Goal: Task Accomplishment & Management: Manage account settings

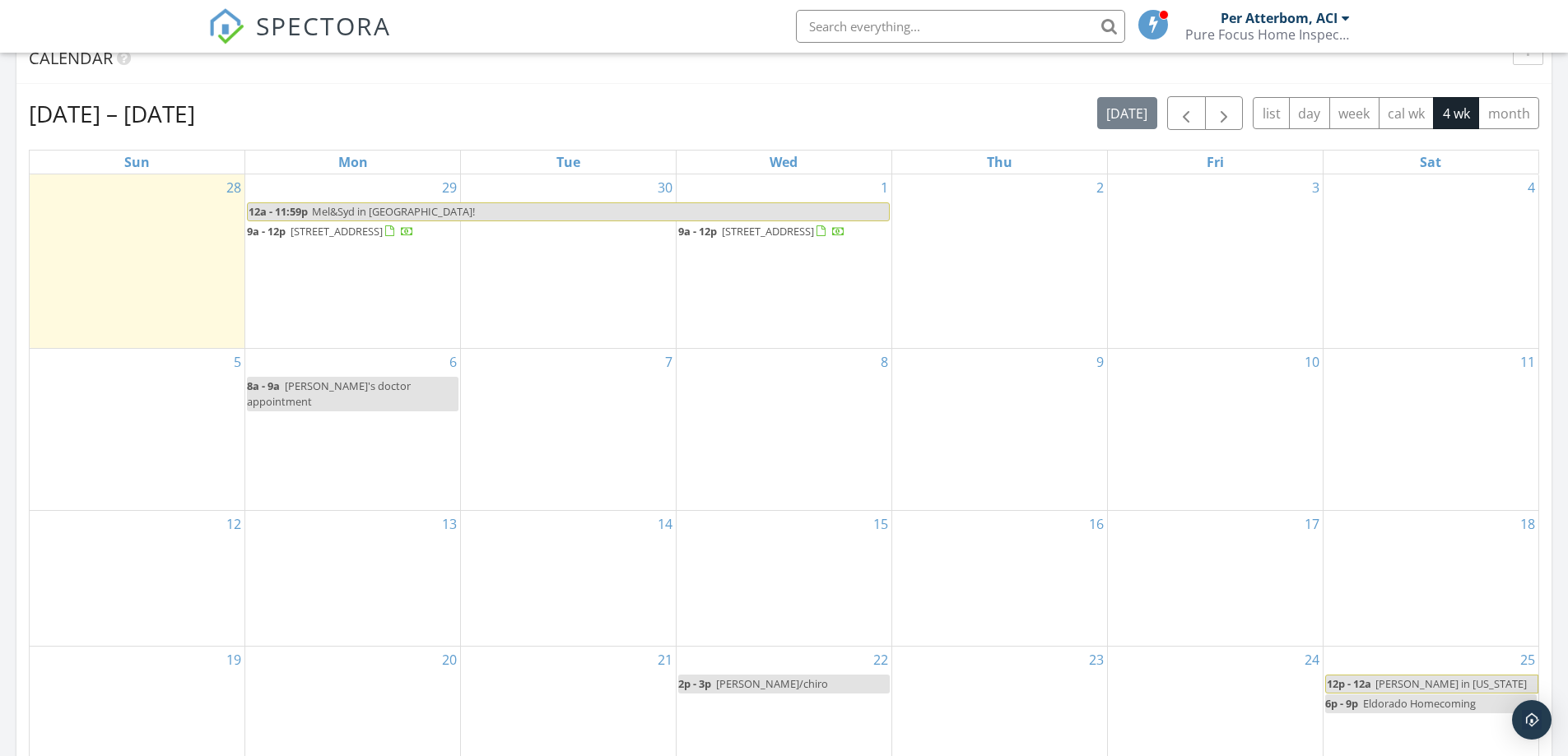
scroll to position [8, 8]
click at [722, 238] on span "1839 Tramway Terrace Loop NE, Albuquerque 87122" at bounding box center [768, 231] width 93 height 15
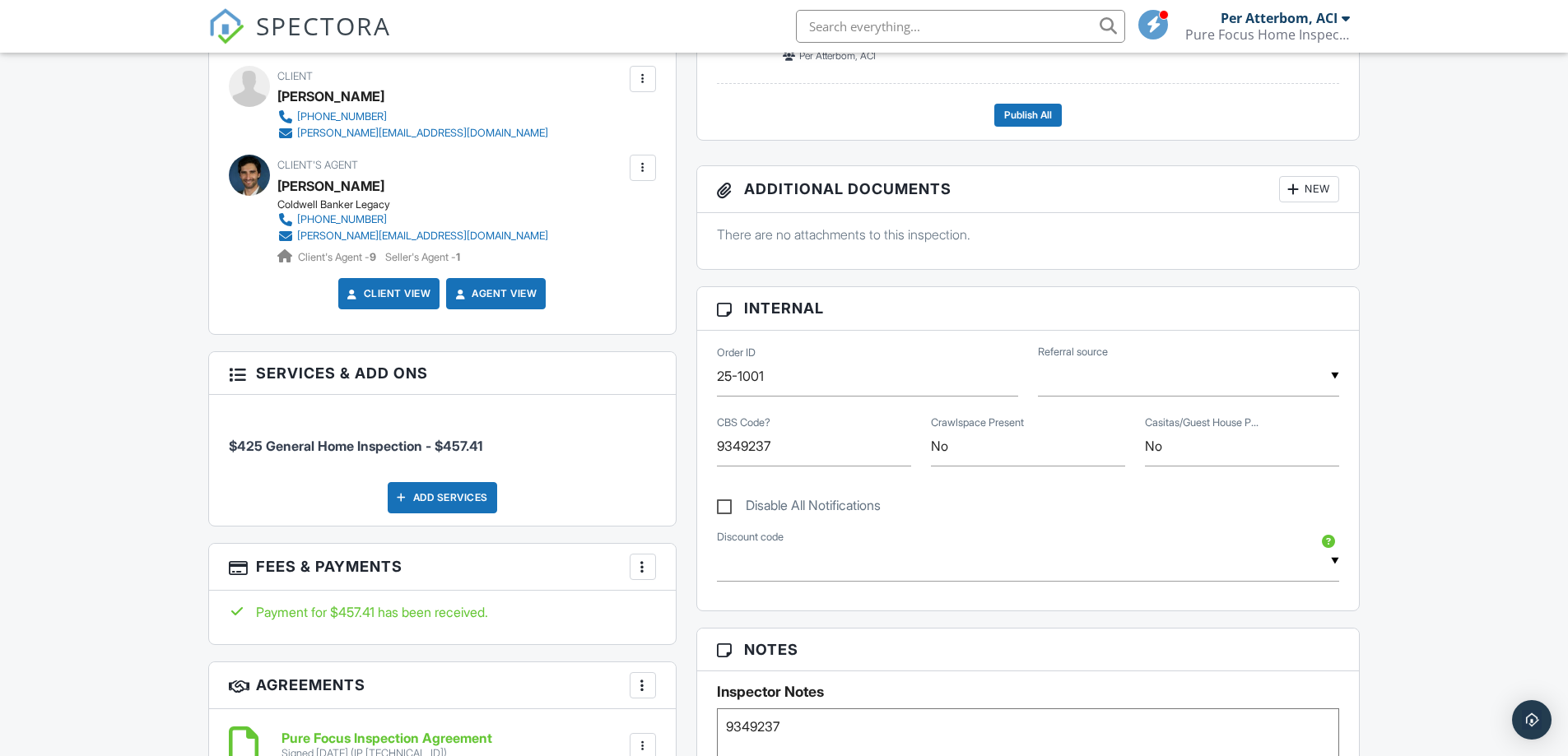
scroll to position [658, 0]
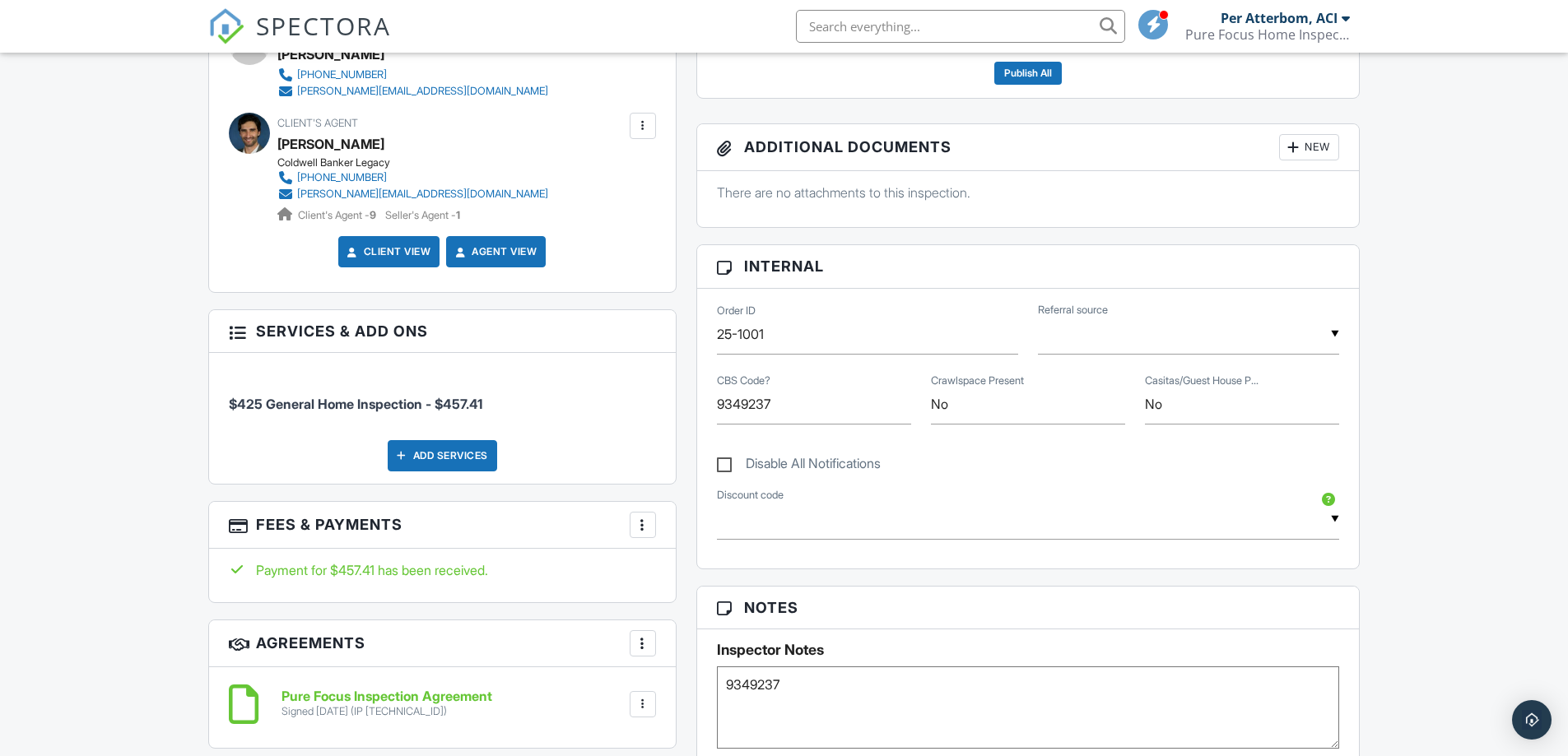
click at [646, 527] on div at bounding box center [643, 525] width 17 height 17
click at [696, 658] on li "View Invoice" at bounding box center [725, 657] width 172 height 41
click at [338, 695] on h6 "Pure Focus Inspection Agreement" at bounding box center [386, 696] width 211 height 15
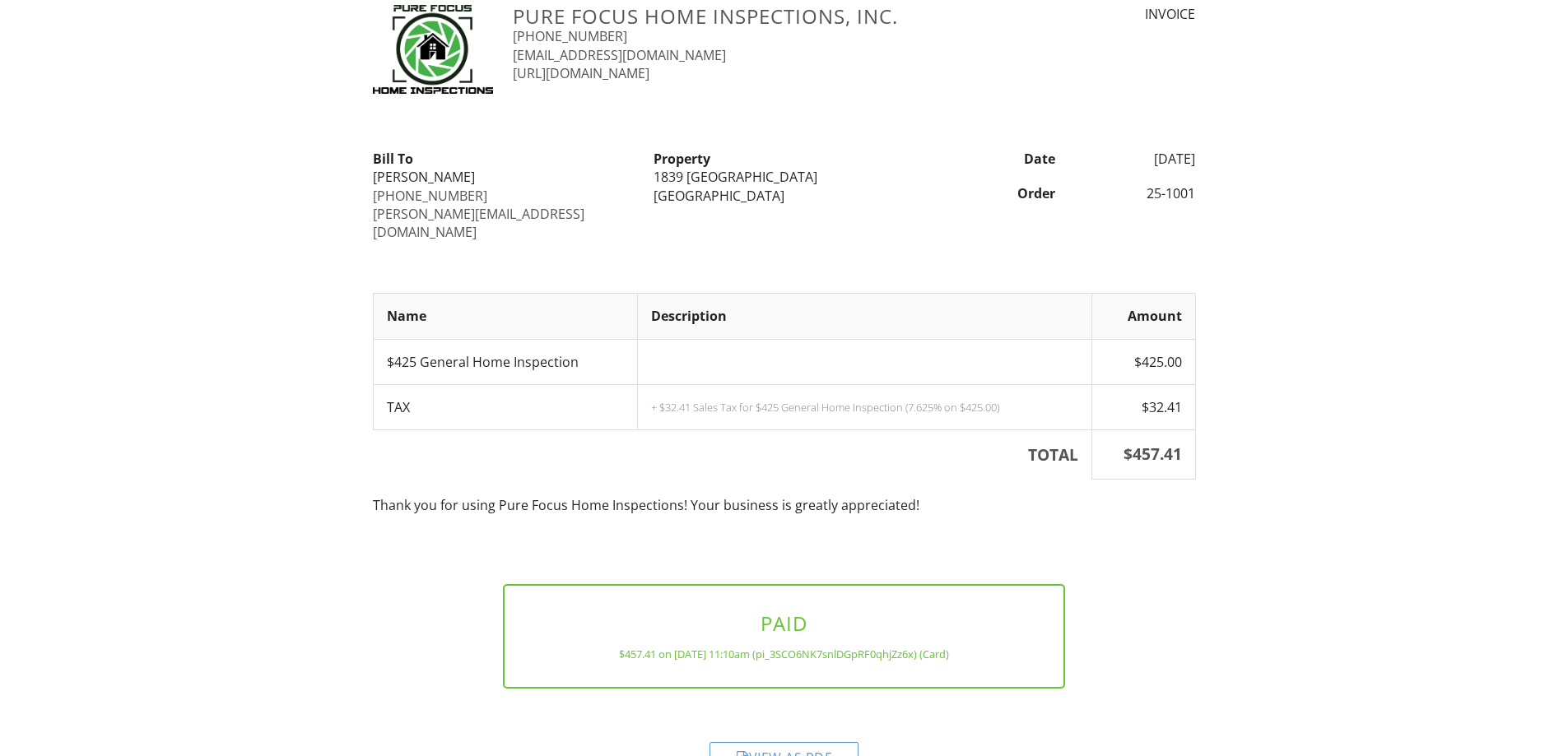
scroll to position [72, 0]
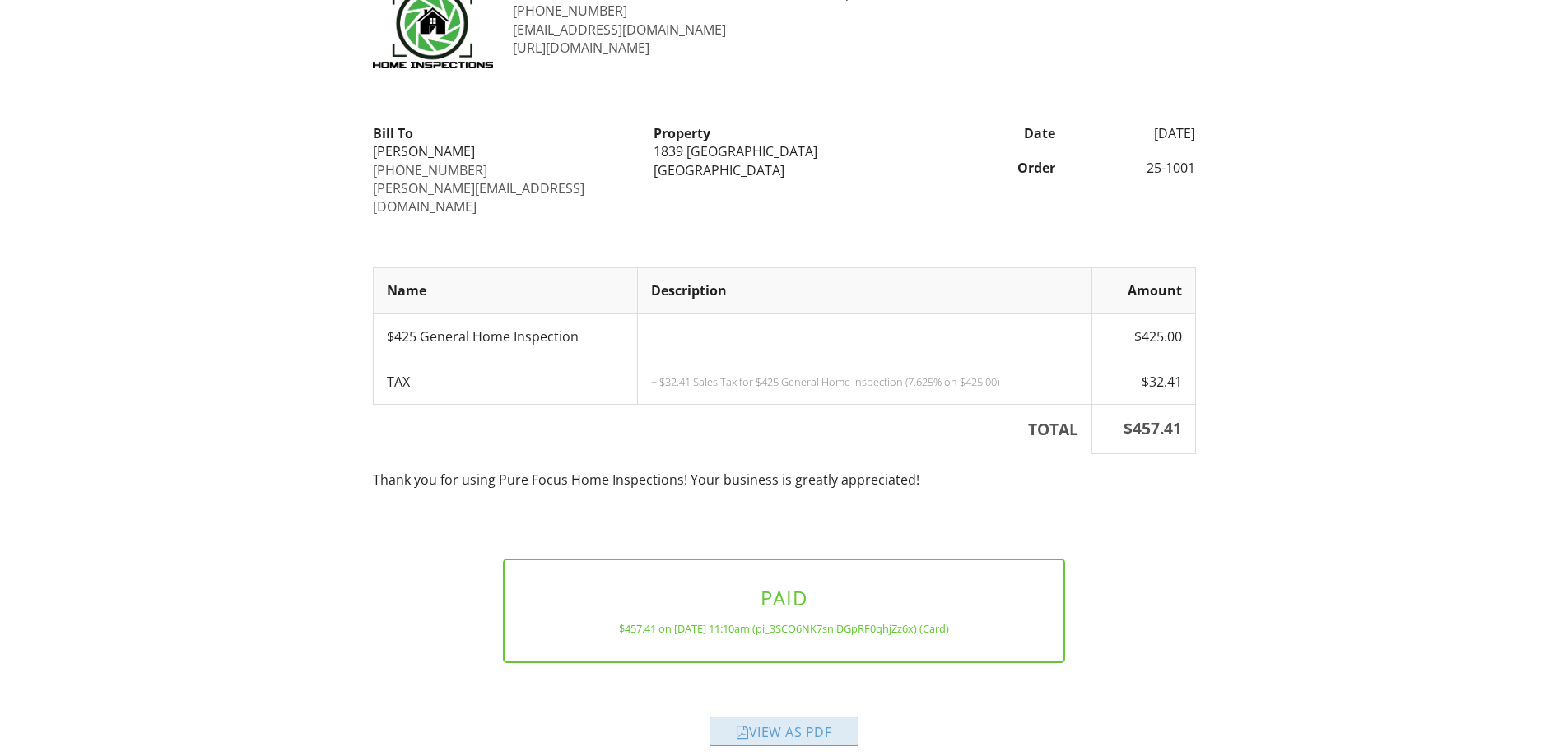
click at [747, 717] on div "View as PDF" at bounding box center [784, 731] width 149 height 29
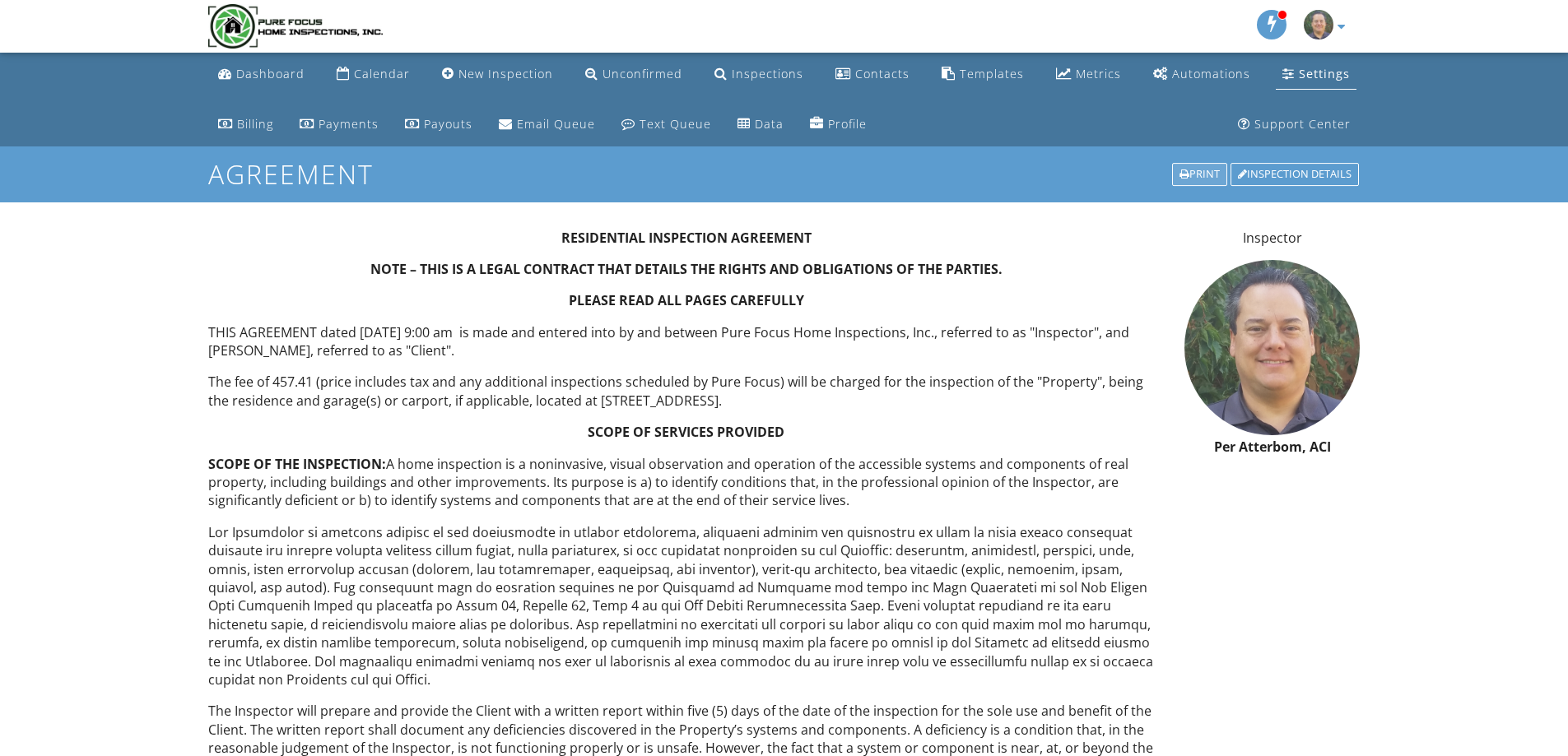
click at [1197, 171] on div "Print" at bounding box center [1200, 174] width 55 height 23
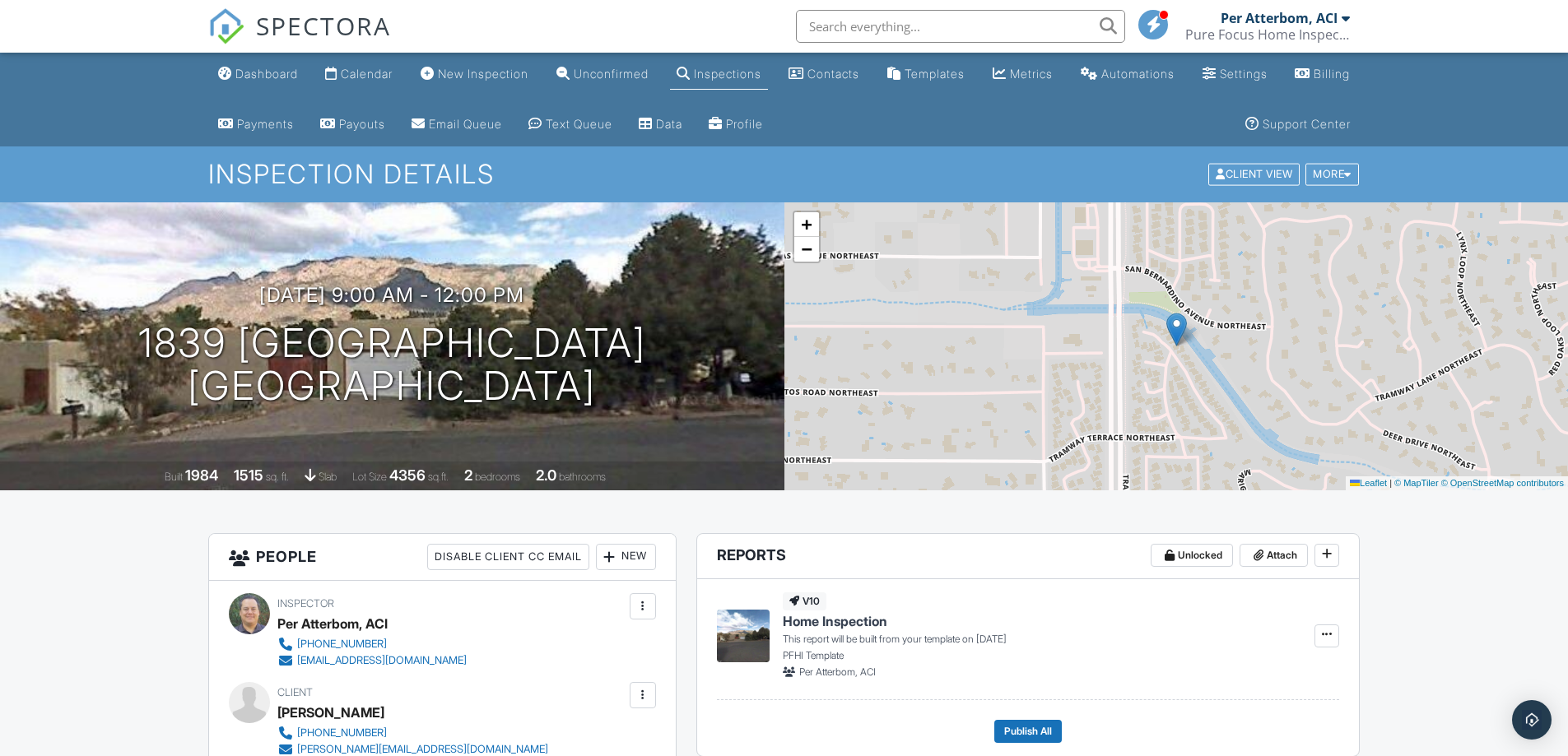
click at [354, 75] on div "Calendar" at bounding box center [367, 74] width 52 height 14
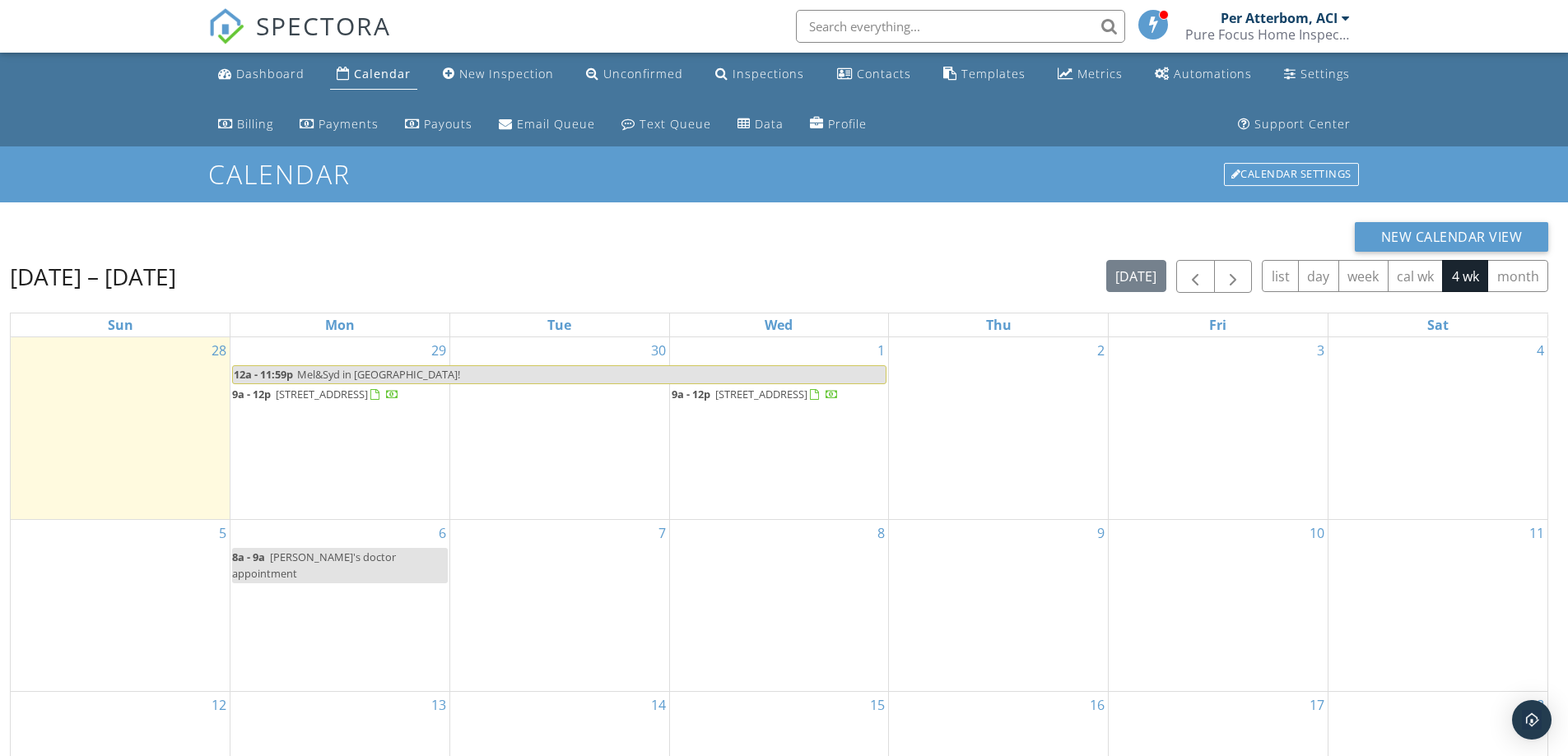
click at [349, 393] on span "[STREET_ADDRESS]" at bounding box center [322, 394] width 93 height 15
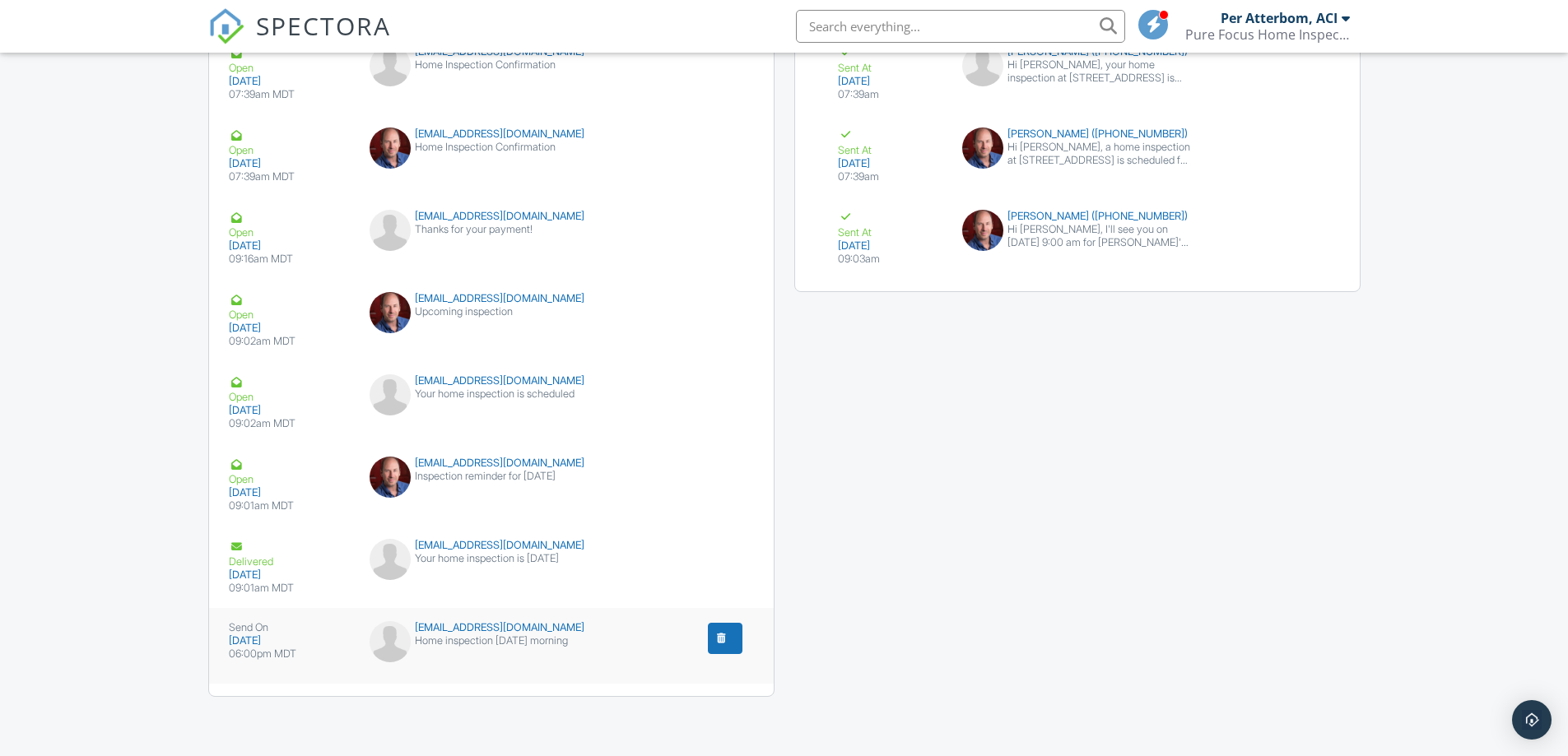
click at [727, 637] on div "submit" at bounding box center [722, 639] width 17 height 17
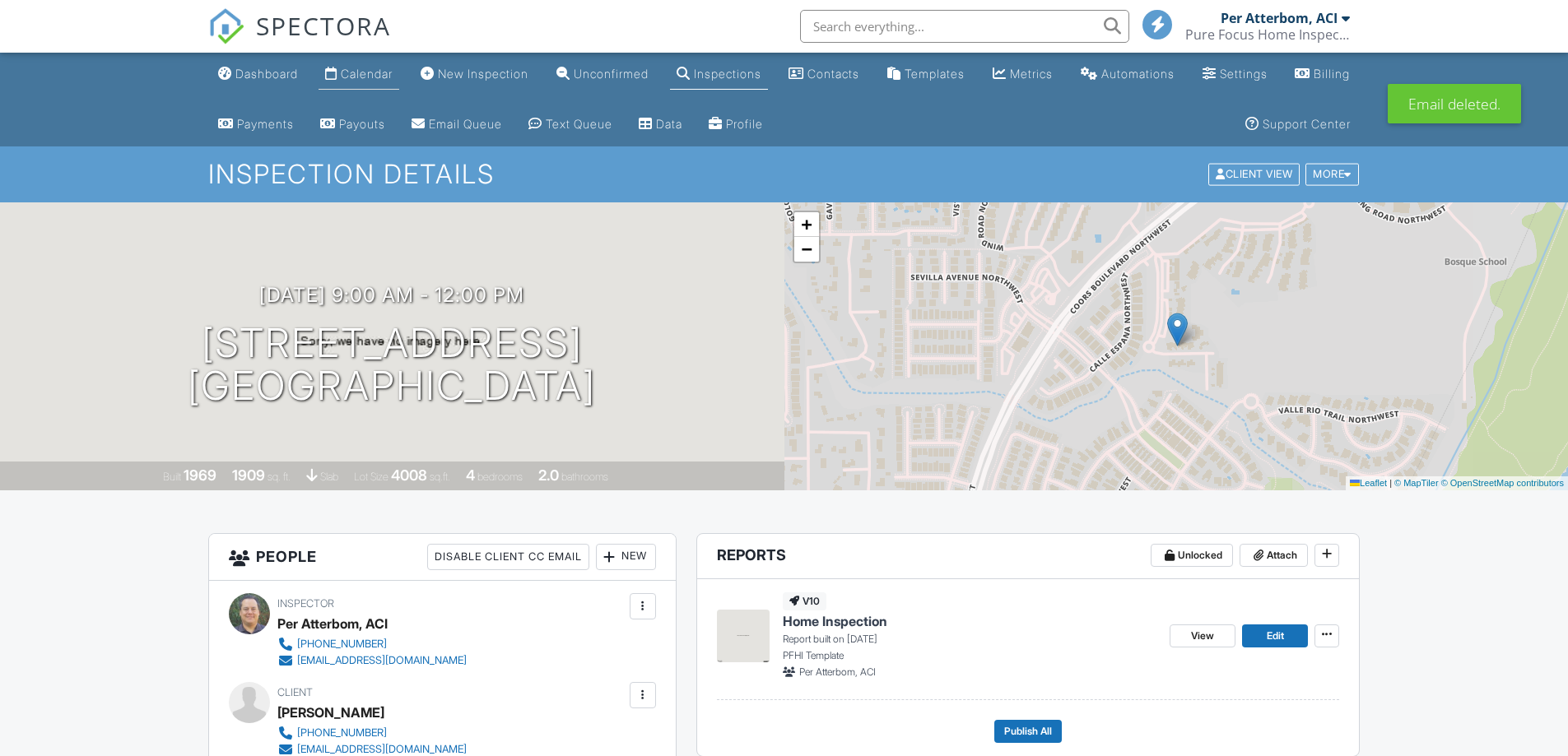
click at [386, 73] on div "Calendar" at bounding box center [367, 74] width 52 height 14
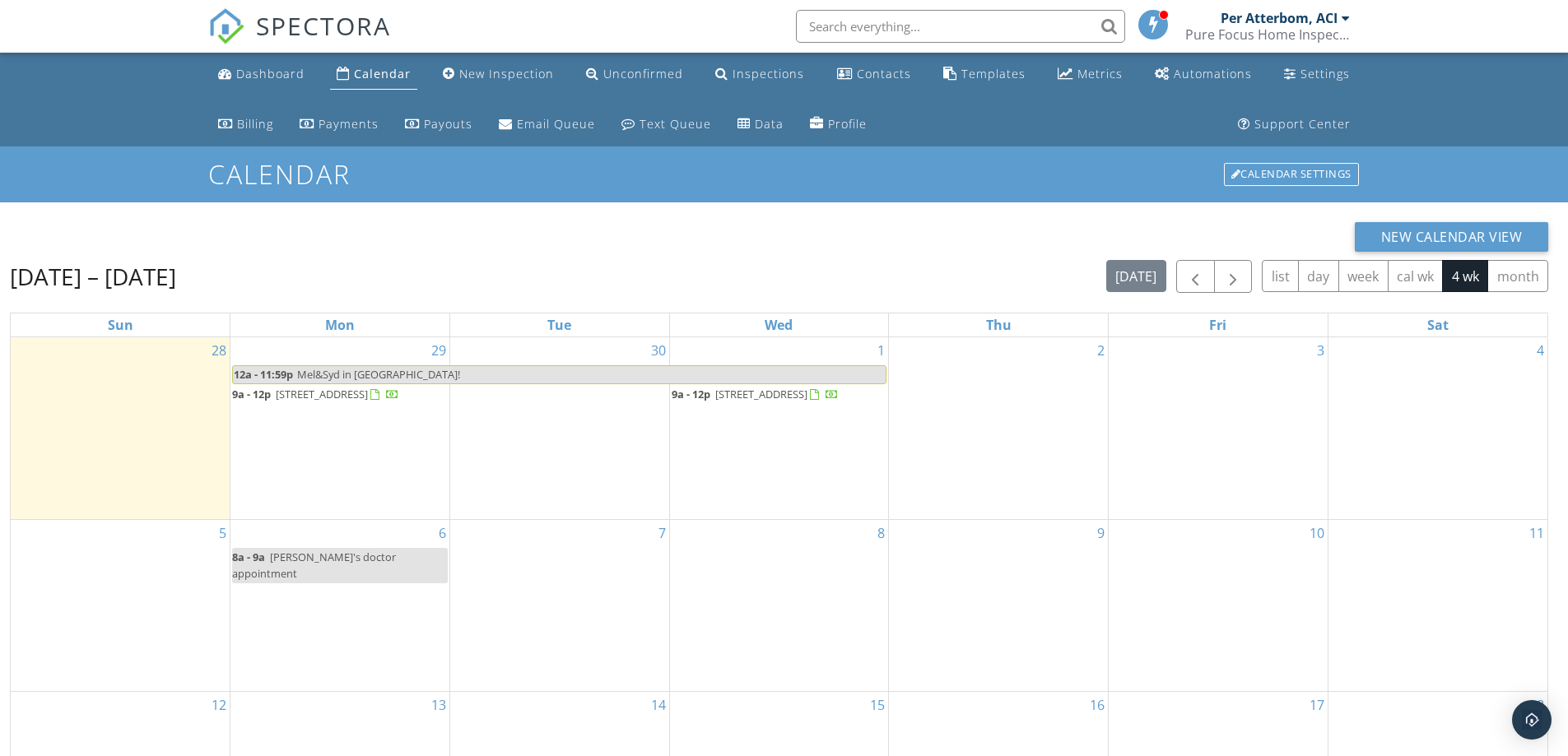
click at [732, 401] on span "1839 Tramway Terrace Loop NE, Albuquerque 87122" at bounding box center [762, 394] width 93 height 15
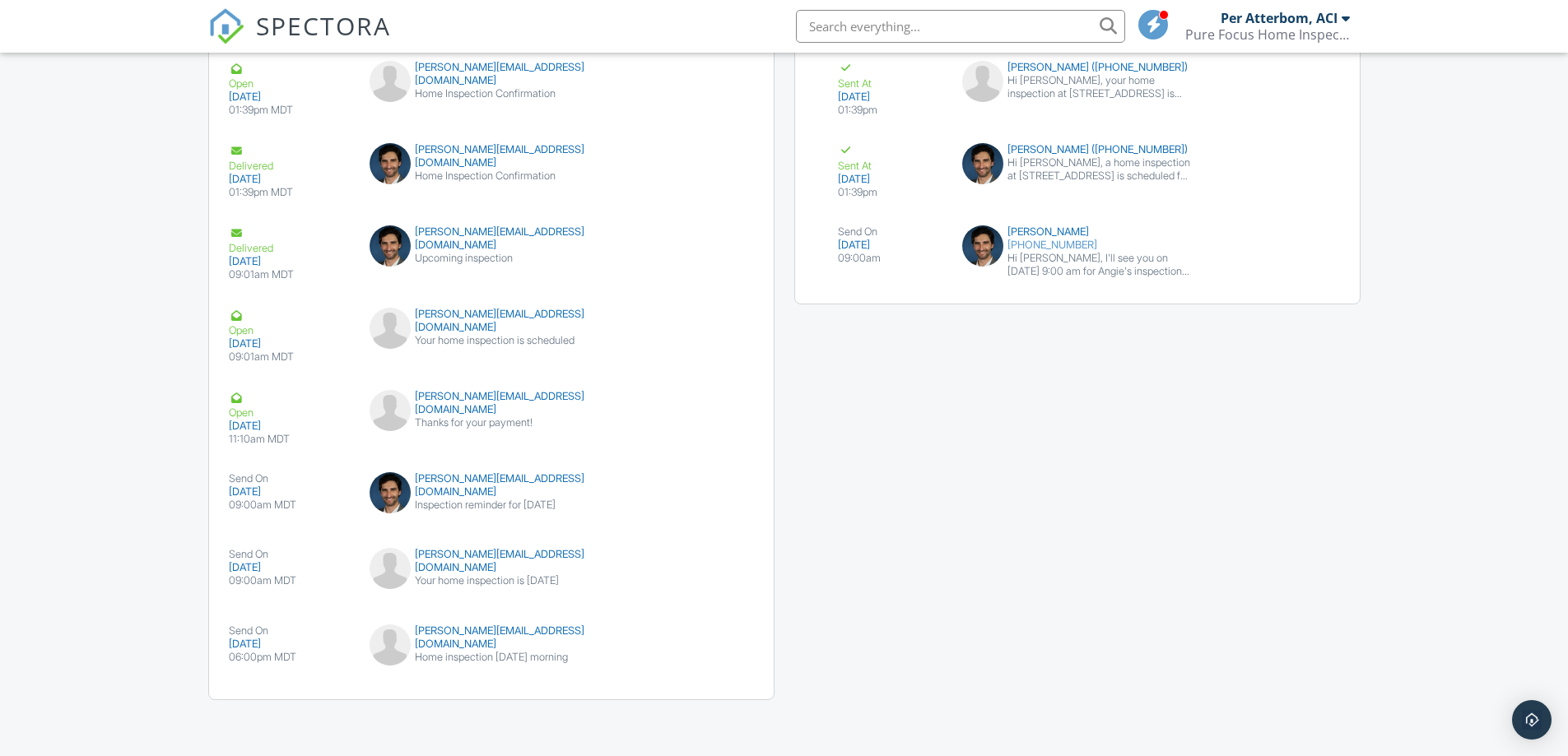
scroll to position [2078, 0]
click at [728, 633] on div "submit" at bounding box center [722, 639] width 17 height 17
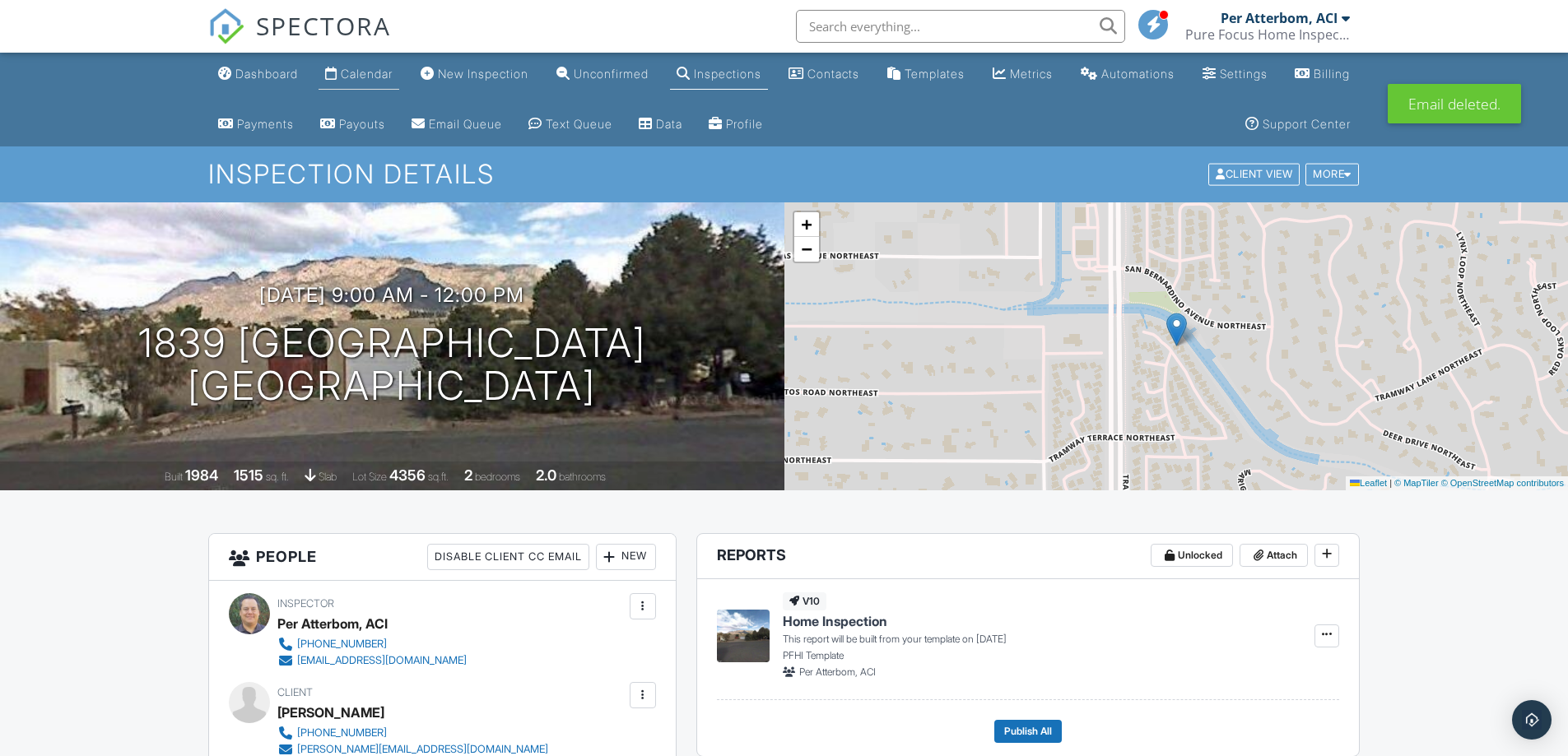
click at [376, 70] on div "Calendar" at bounding box center [367, 74] width 52 height 14
